Goal: Information Seeking & Learning: Learn about a topic

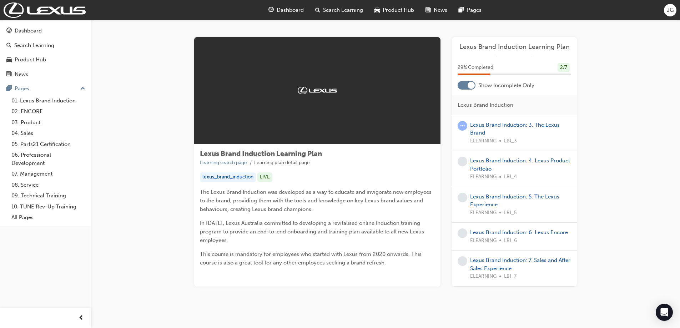
click at [491, 160] on link "Lexus Brand Induction: 4. Lexus Product Portfolio" at bounding box center [520, 164] width 100 height 15
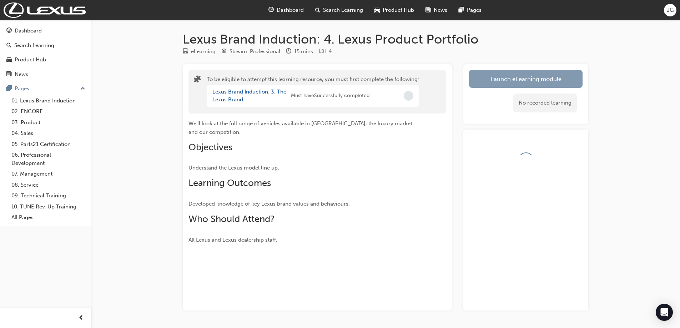
click at [488, 82] on button "Launch eLearning module" at bounding box center [525, 79] width 113 height 18
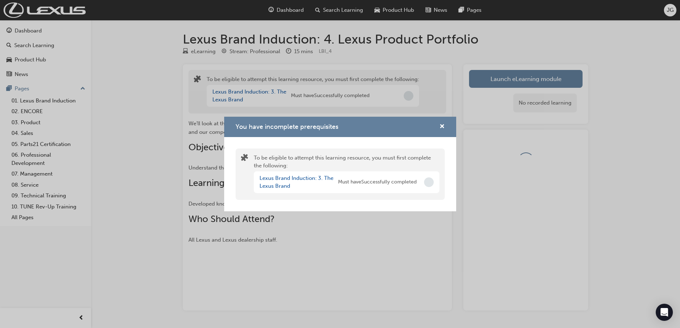
click at [423, 186] on div "Lexus Brand Induction: 3. The Lexus Brand Must have Successfully completed" at bounding box center [347, 182] width 186 height 22
click at [444, 127] on span "cross-icon" at bounding box center [441, 127] width 5 height 6
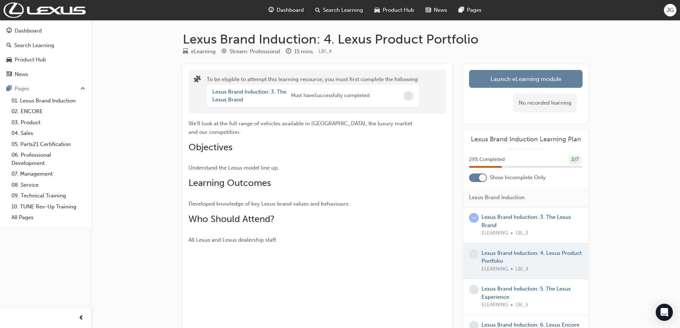
click at [274, 11] on div "Dashboard" at bounding box center [286, 10] width 47 height 15
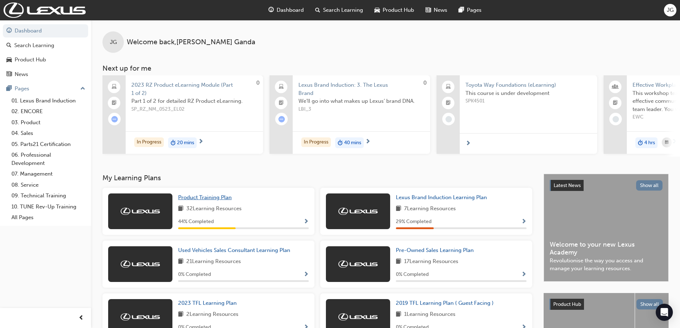
click at [213, 198] on span "Product Training Plan" at bounding box center [205, 197] width 54 height 6
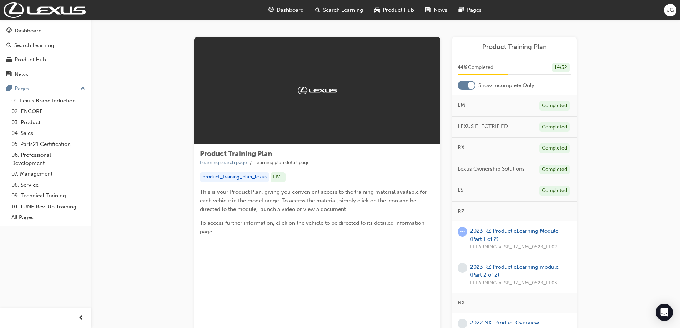
click at [289, 13] on span "Dashboard" at bounding box center [289, 10] width 27 height 8
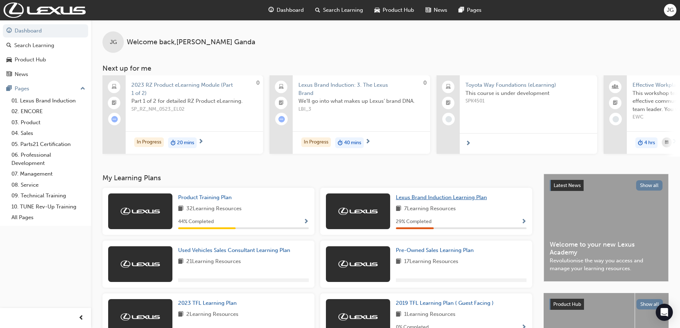
click at [440, 201] on span "Lexus Brand Induction Learning Plan" at bounding box center [441, 197] width 91 height 6
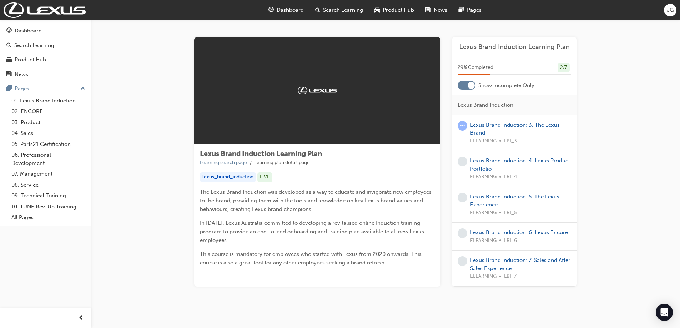
click at [501, 123] on link "Lexus Brand Induction: 3. The Lexus Brand" at bounding box center [515, 129] width 90 height 15
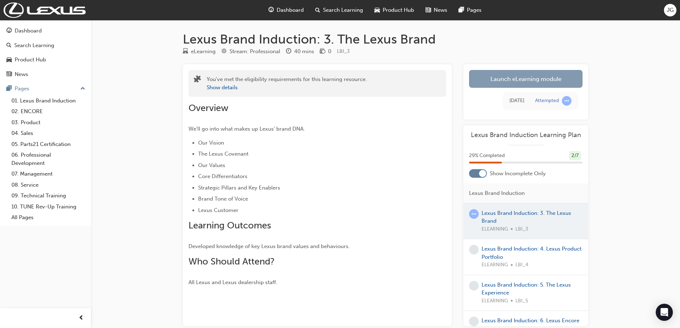
click at [519, 77] on link "Launch eLearning module" at bounding box center [525, 79] width 113 height 18
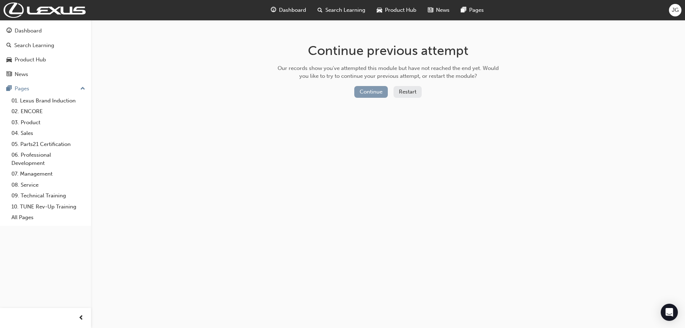
click at [377, 93] on button "Continue" at bounding box center [371, 92] width 34 height 12
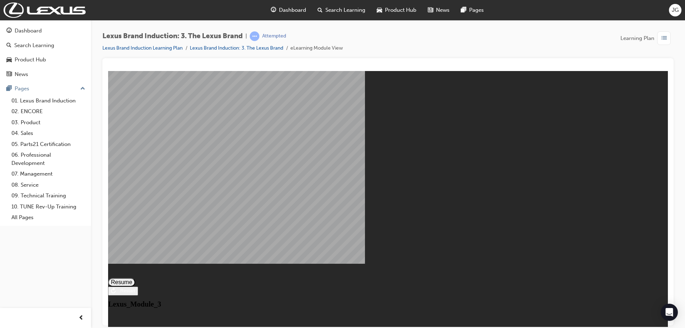
click at [135, 278] on button "Resume" at bounding box center [121, 282] width 27 height 9
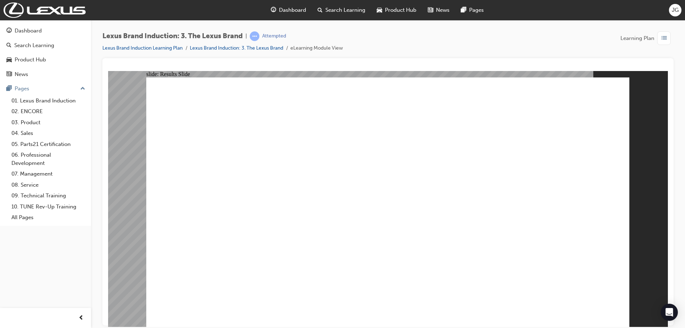
checkbox input "true"
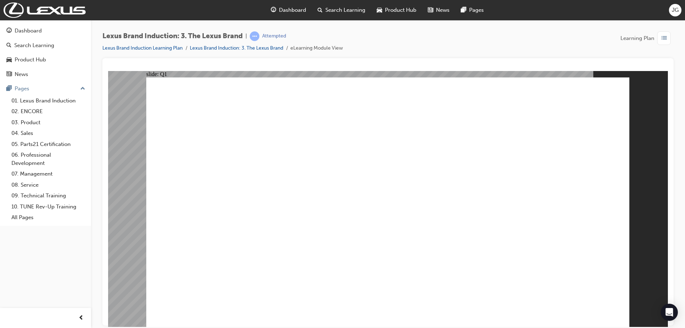
checkbox input "true"
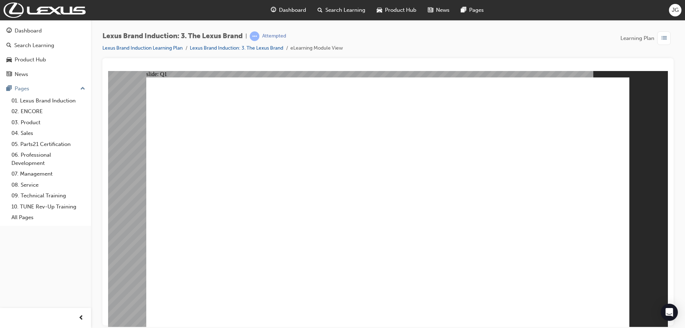
checkbox input "true"
radio input "true"
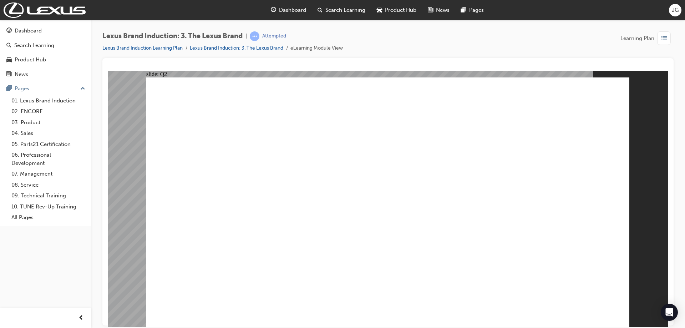
radio input "true"
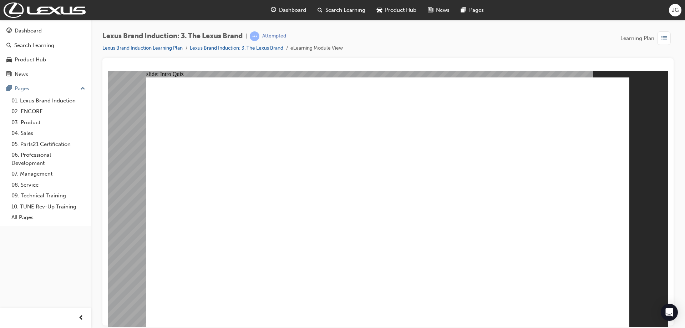
checkbox input "true"
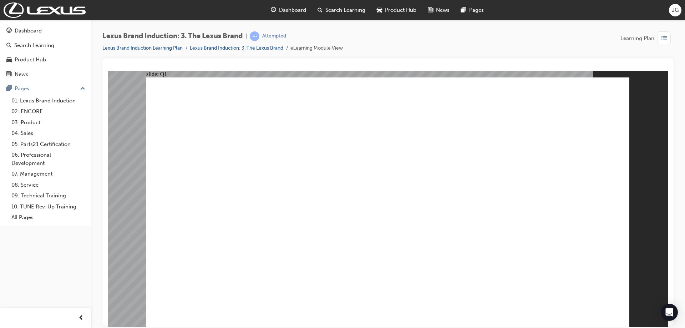
checkbox input "true"
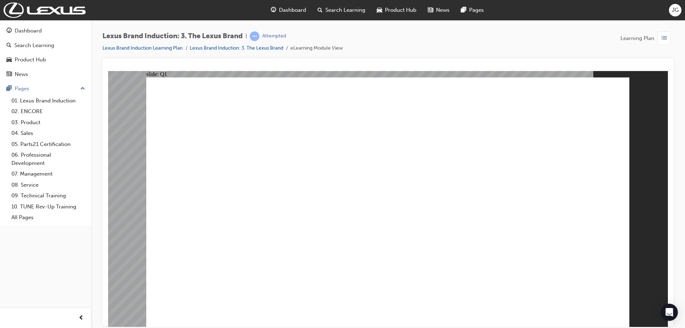
checkbox input "true"
radio input "true"
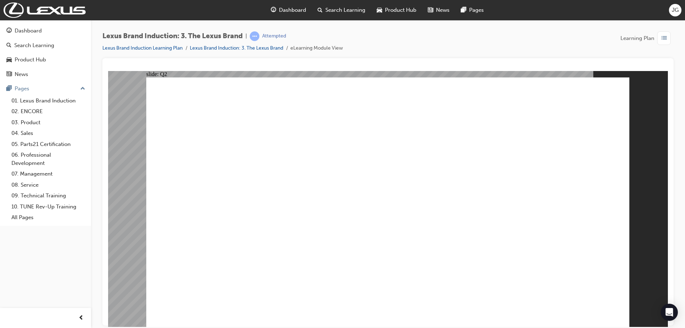
radio input "true"
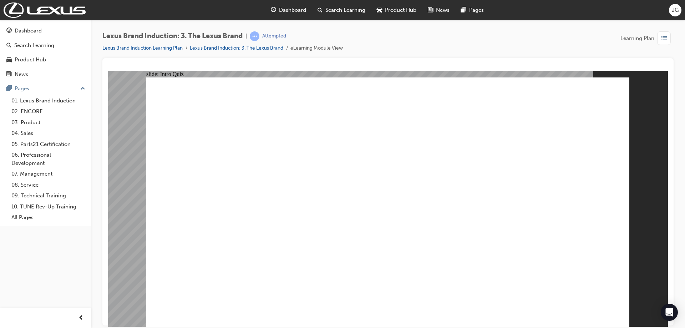
checkbox input "true"
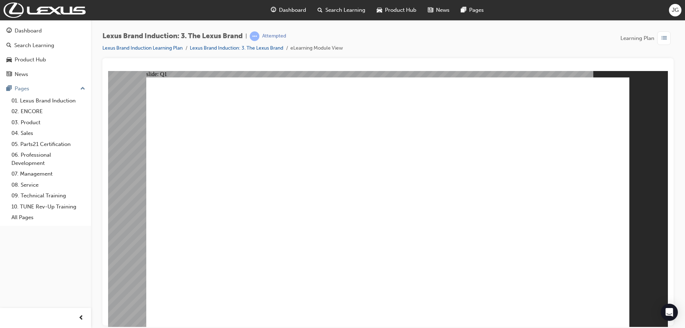
checkbox input "true"
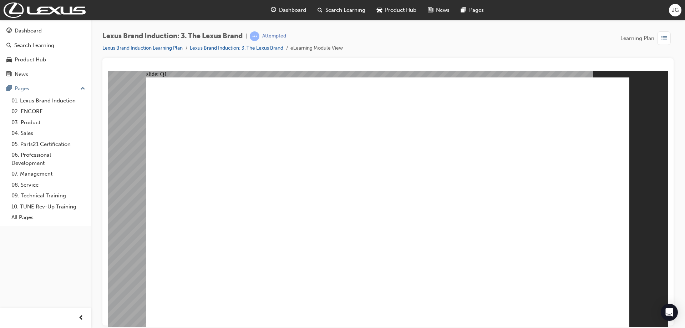
checkbox input "true"
checkbox input "false"
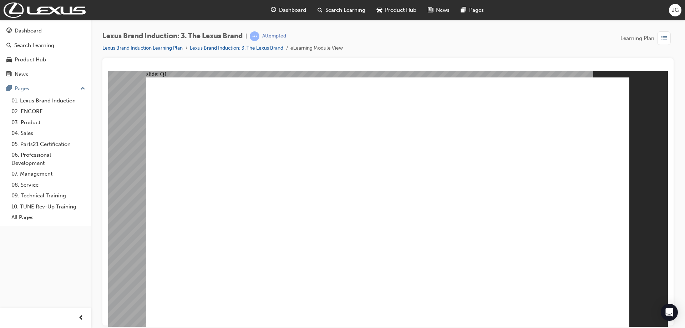
checkbox input "true"
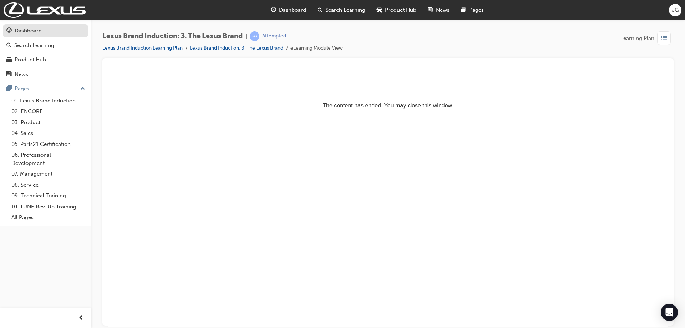
click at [58, 33] on div "Dashboard" at bounding box center [45, 30] width 78 height 9
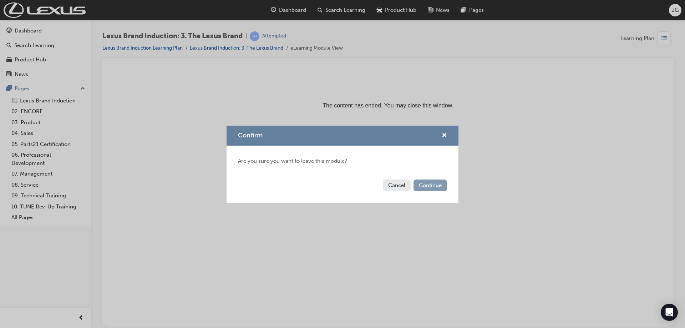
click at [428, 186] on button "Continue" at bounding box center [430, 185] width 34 height 12
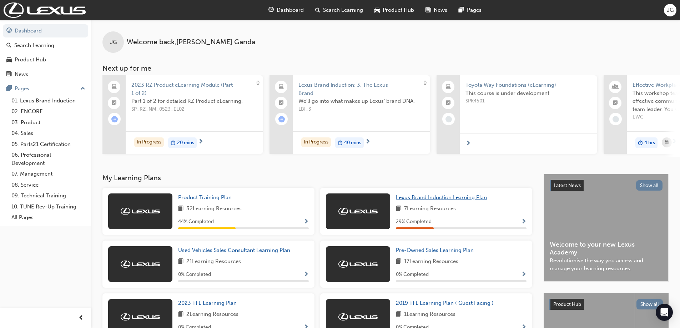
click at [410, 199] on span "Lexus Brand Induction Learning Plan" at bounding box center [441, 197] width 91 height 6
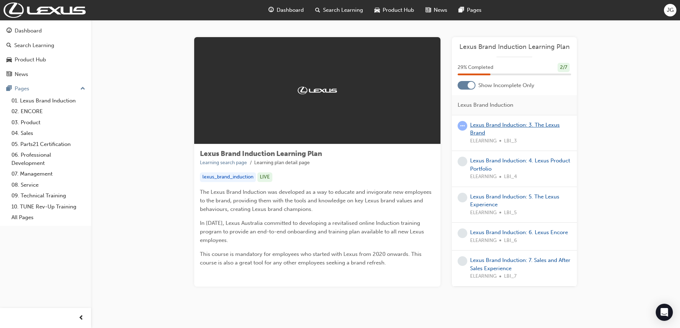
click at [508, 126] on link "Lexus Brand Induction: 3. The Lexus Brand" at bounding box center [515, 129] width 90 height 15
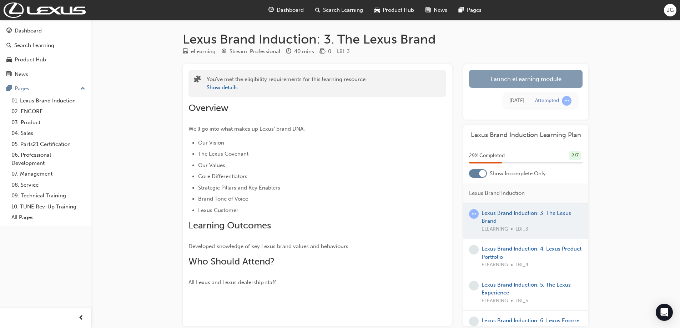
click at [481, 82] on link "Launch eLearning module" at bounding box center [525, 79] width 113 height 18
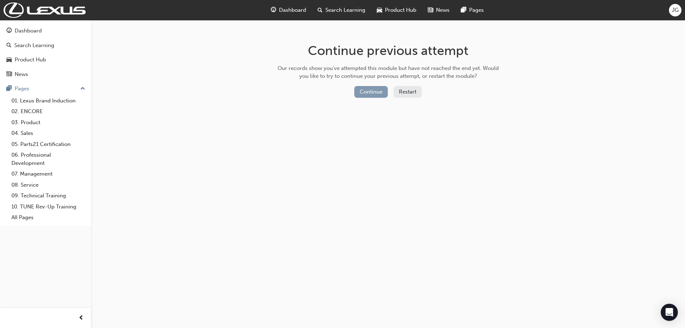
click at [366, 91] on button "Continue" at bounding box center [371, 92] width 34 height 12
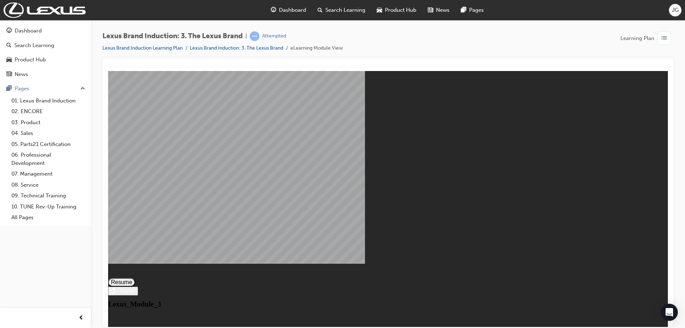
click at [135, 278] on button "Resume" at bounding box center [121, 282] width 27 height 9
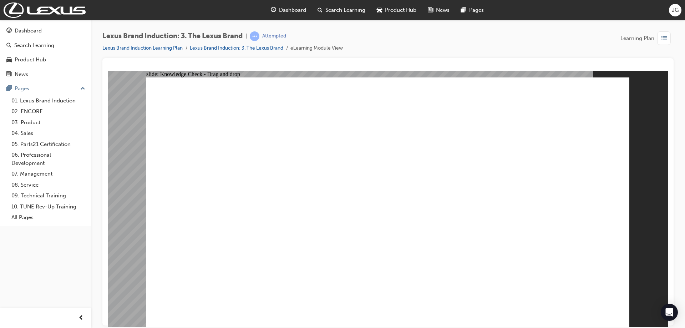
radio input "false"
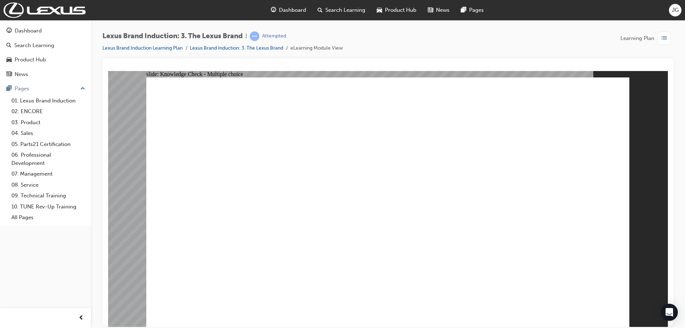
radio input "true"
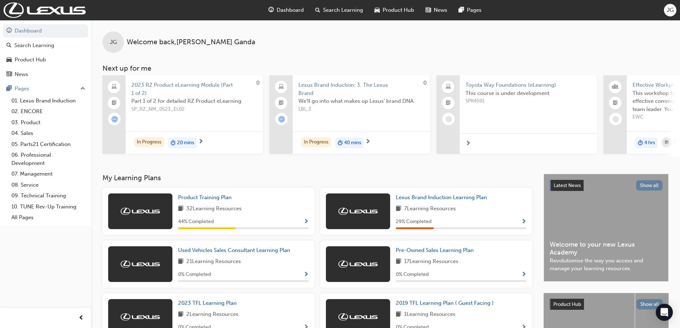
click at [489, 210] on div "7 Learning Resources" at bounding box center [461, 208] width 131 height 9
click at [384, 209] on div at bounding box center [358, 211] width 64 height 36
click at [428, 201] on span "Lexus Brand Induction Learning Plan" at bounding box center [441, 197] width 91 height 6
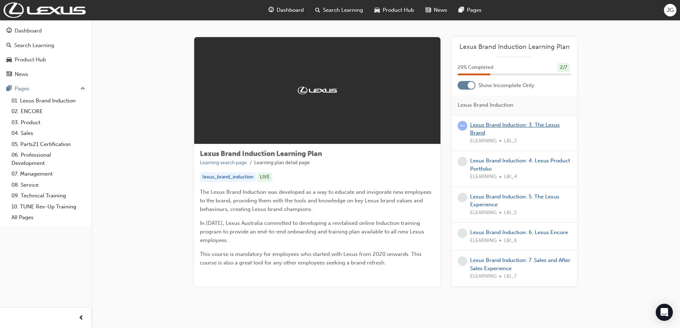
click at [519, 126] on link "Lexus Brand Induction: 3. The Lexus Brand" at bounding box center [515, 129] width 90 height 15
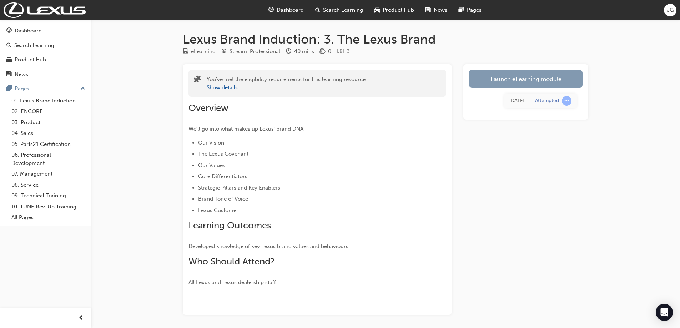
click at [551, 78] on link "Launch eLearning module" at bounding box center [525, 79] width 113 height 18
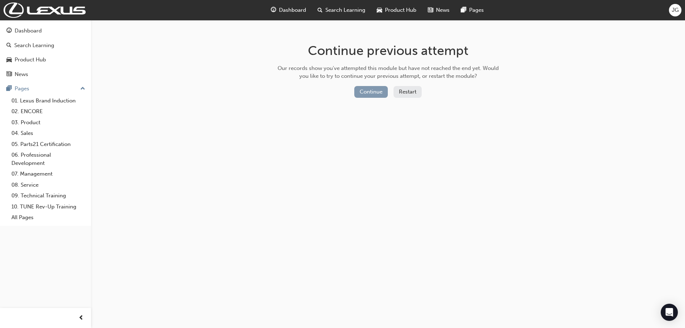
click at [374, 92] on button "Continue" at bounding box center [371, 92] width 34 height 12
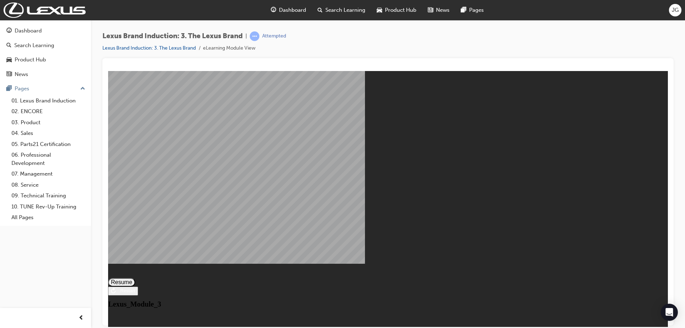
click at [374, 271] on div "Lexus_Module_3 Resume Restart Lexus_Module_3" at bounding box center [388, 289] width 560 height 37
click at [135, 278] on button "Resume" at bounding box center [121, 282] width 27 height 9
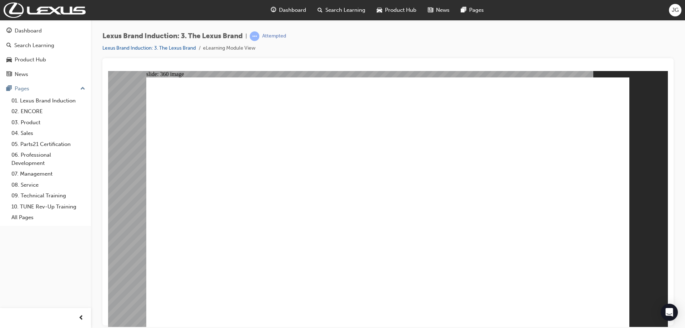
drag, startPoint x: 174, startPoint y: 84, endPoint x: 344, endPoint y: 215, distance: 214.7
drag, startPoint x: 311, startPoint y: 207, endPoint x: 324, endPoint y: 192, distance: 19.3
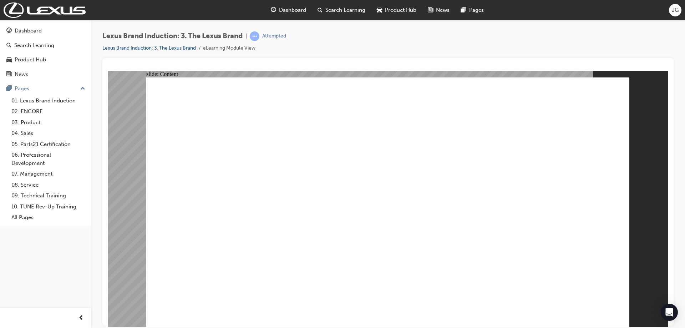
checkbox input "true"
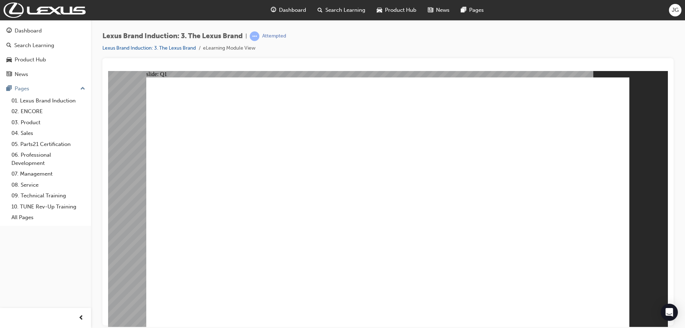
checkbox input "true"
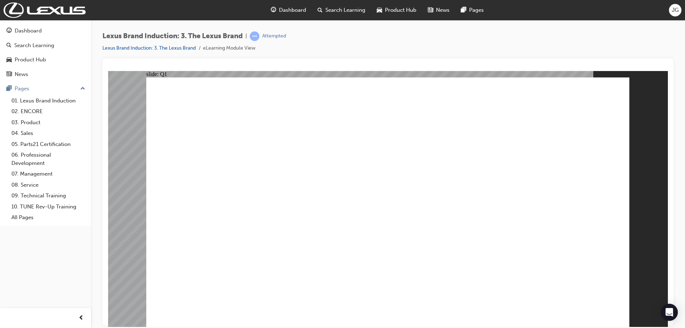
checkbox input "true"
radio input "true"
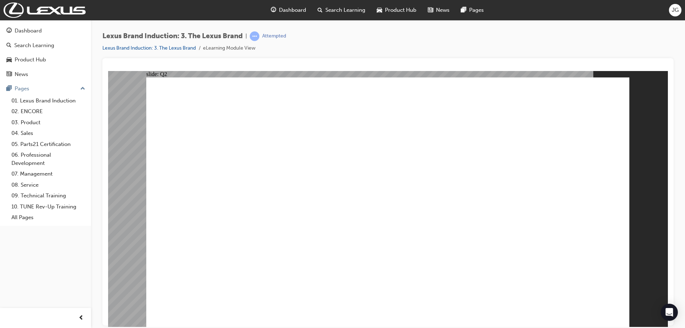
radio input "true"
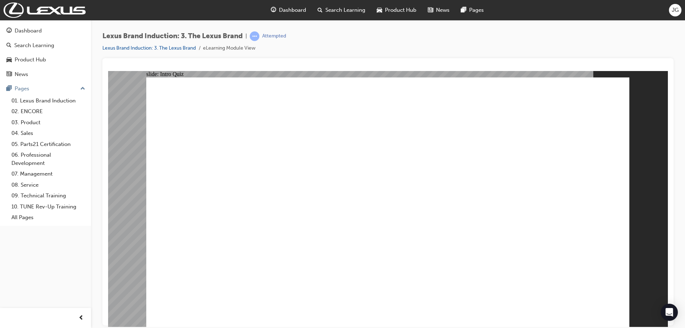
checkbox input "true"
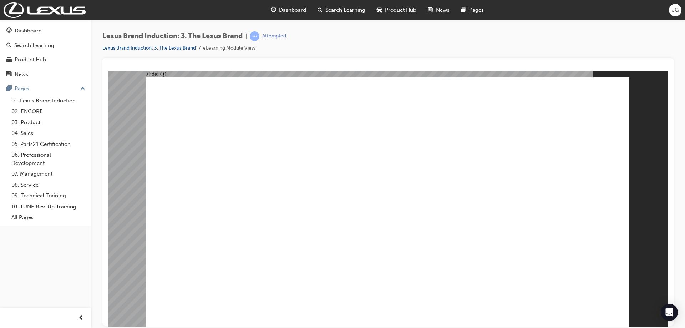
checkbox input "true"
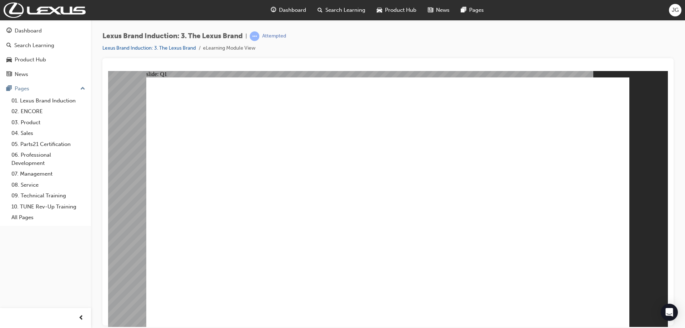
checkbox input "true"
checkbox input "false"
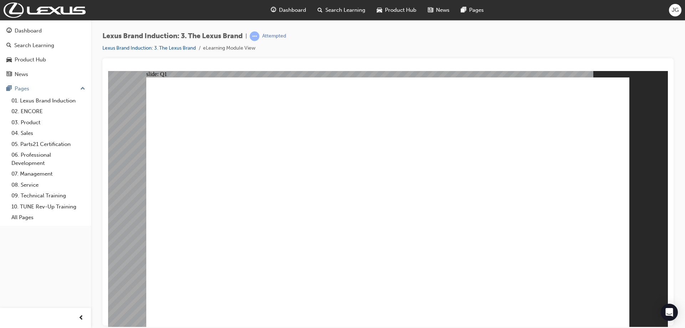
click at [565, 265] on div "Lexus_LMS-BACK-BUTTON-DARK.png BACK BACK Lexus_LMS-LOGO-DARK.png Lexus_LMS-CLOS…" at bounding box center [387, 205] width 483 height 256
radio input "true"
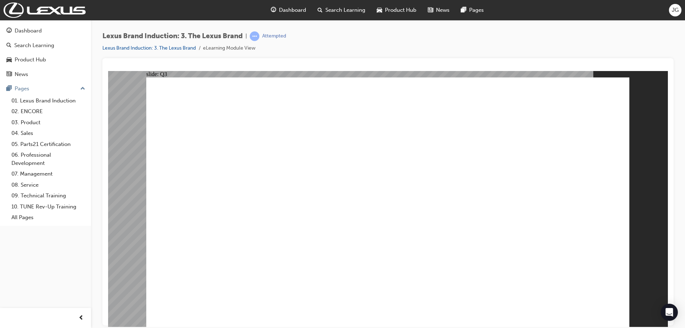
radio input "true"
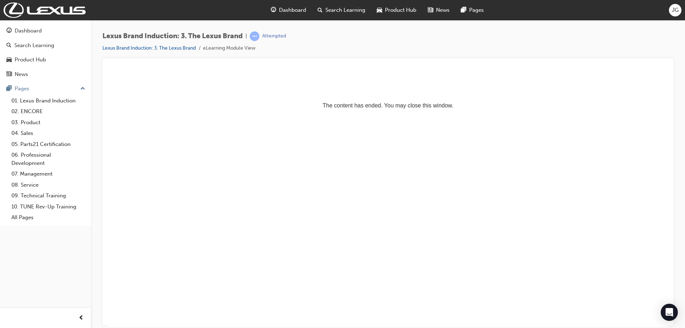
click at [395, 114] on html "The content has ended. You may close this window." at bounding box center [388, 93] width 560 height 44
click at [280, 62] on div at bounding box center [387, 191] width 571 height 267
click at [269, 34] on div "Attempted" at bounding box center [274, 36] width 24 height 7
click at [259, 35] on span "learningRecordVerb_ATTEMPT-icon" at bounding box center [255, 36] width 10 height 10
click at [189, 44] on li "Lexus Brand Induction: 3. The Lexus Brand" at bounding box center [152, 48] width 101 height 8
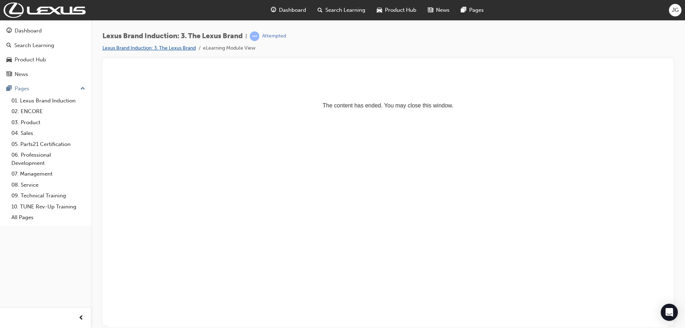
click at [186, 46] on link "Lexus Brand Induction: 3. The Lexus Brand" at bounding box center [148, 48] width 93 height 6
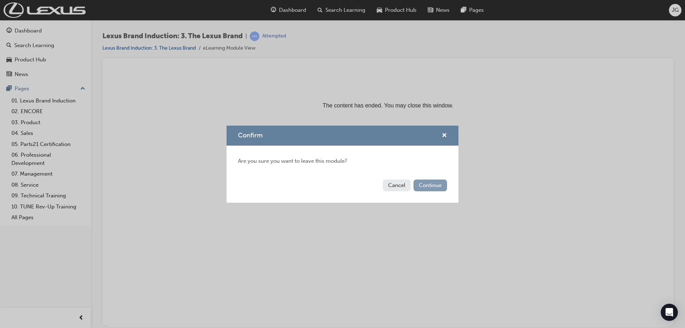
click at [440, 182] on button "Continue" at bounding box center [430, 185] width 34 height 12
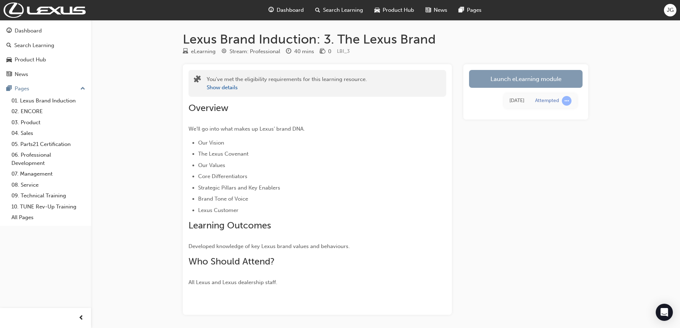
click at [552, 86] on link "Launch eLearning module" at bounding box center [525, 79] width 113 height 18
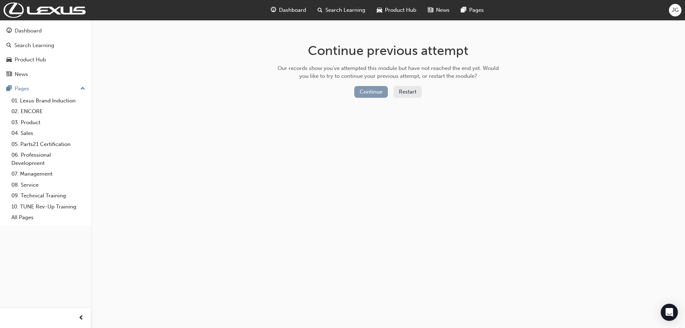
click at [379, 87] on button "Continue" at bounding box center [371, 92] width 34 height 12
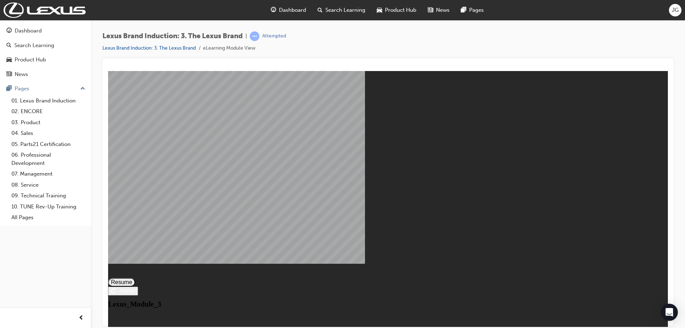
click at [390, 301] on div "Lexus_Module_3 Resume Restart Lexus_Module_3" at bounding box center [388, 289] width 560 height 37
click at [135, 278] on button "Resume" at bounding box center [121, 282] width 27 height 9
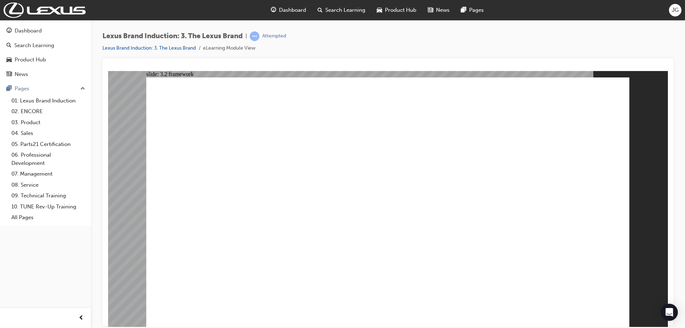
checkbox input "true"
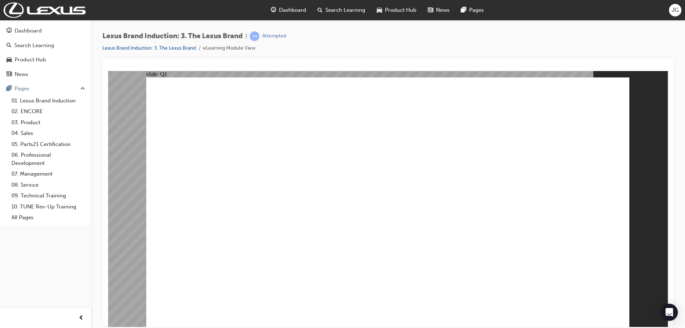
checkbox input "true"
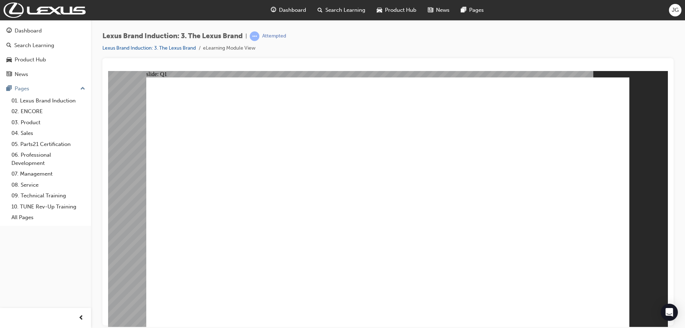
checkbox input "true"
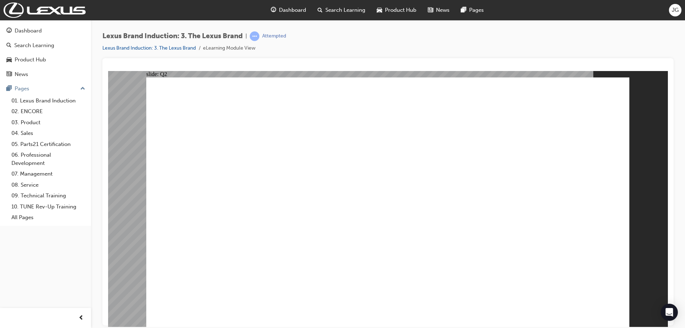
radio input "true"
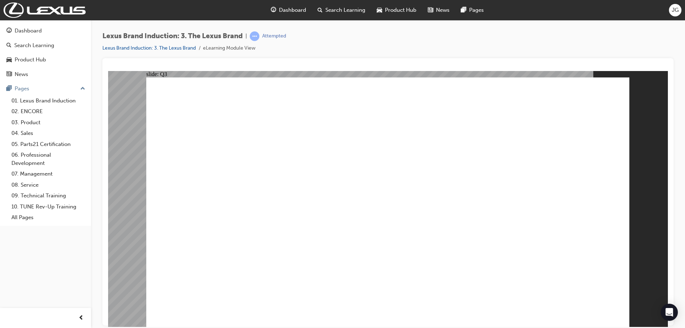
click at [108, 71] on image at bounding box center [108, 71] width 0 height 0
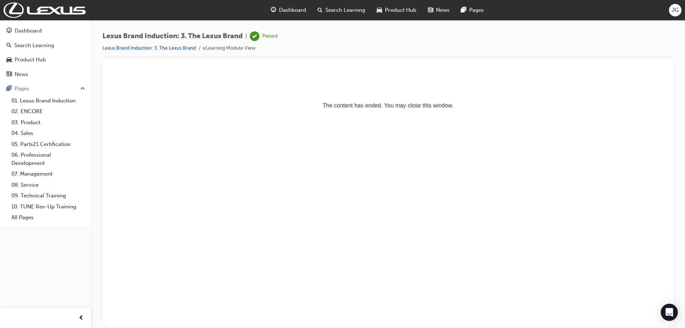
click at [290, 10] on span "Dashboard" at bounding box center [292, 10] width 27 height 8
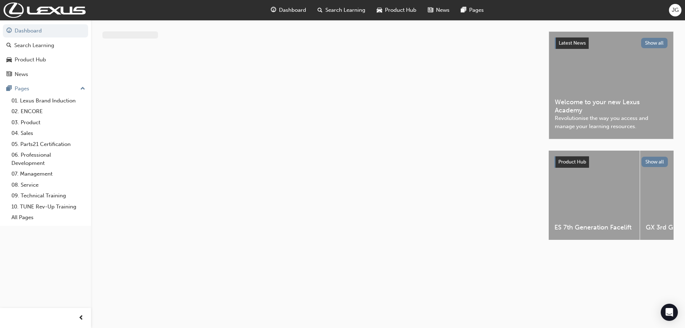
click at [415, 77] on div at bounding box center [325, 141] width 446 height 221
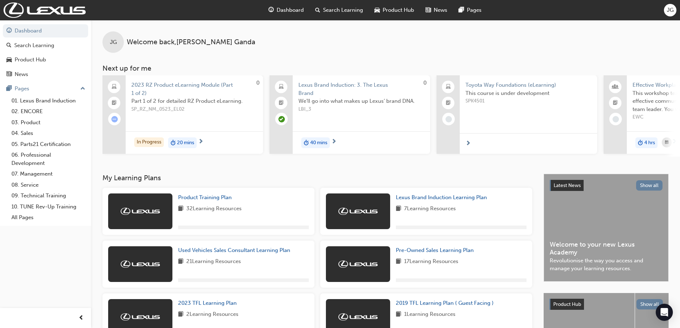
click at [339, 9] on span "Search Learning" at bounding box center [343, 10] width 40 height 8
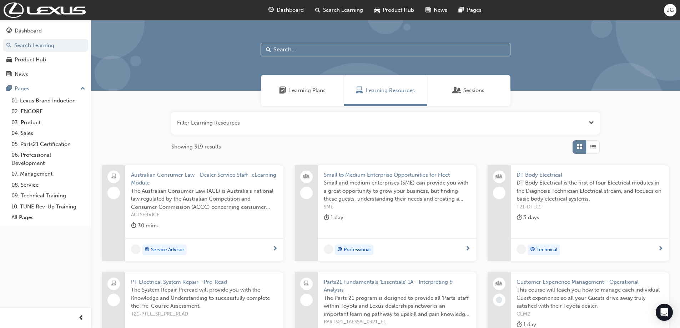
click at [295, 10] on span "Dashboard" at bounding box center [289, 10] width 27 height 8
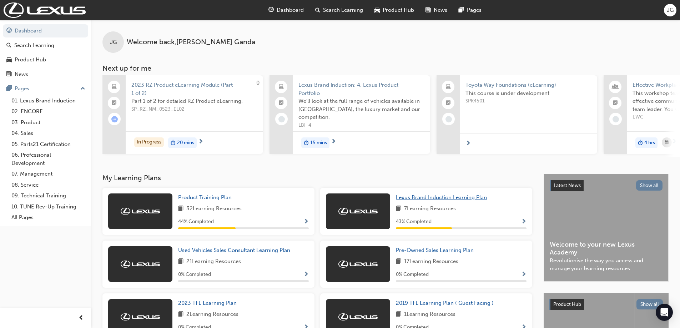
click at [470, 201] on span "Lexus Brand Induction Learning Plan" at bounding box center [441, 197] width 91 height 6
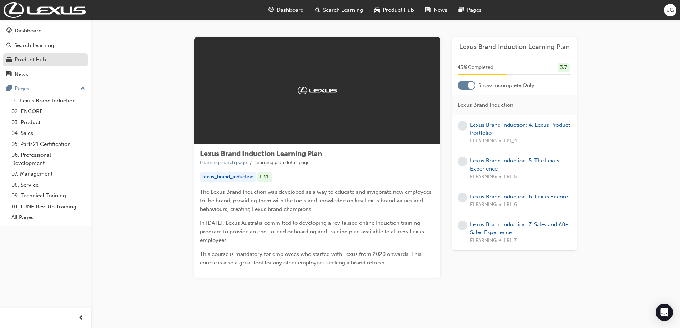
click at [5, 63] on link "Product Hub" at bounding box center [45, 59] width 85 height 13
